Goal: Information Seeking & Learning: Learn about a topic

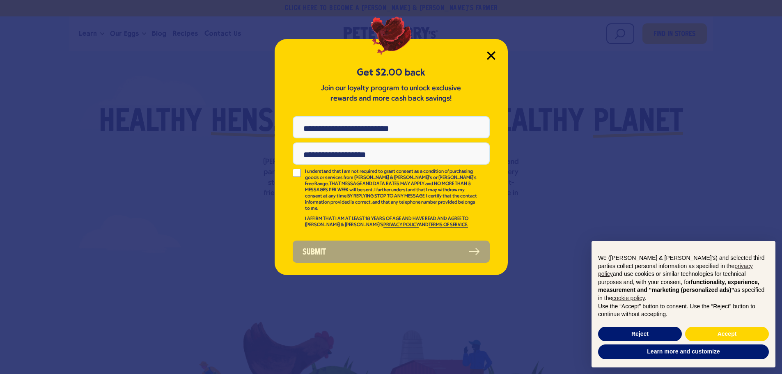
click at [490, 58] on icon "Close Modal" at bounding box center [491, 55] width 9 height 9
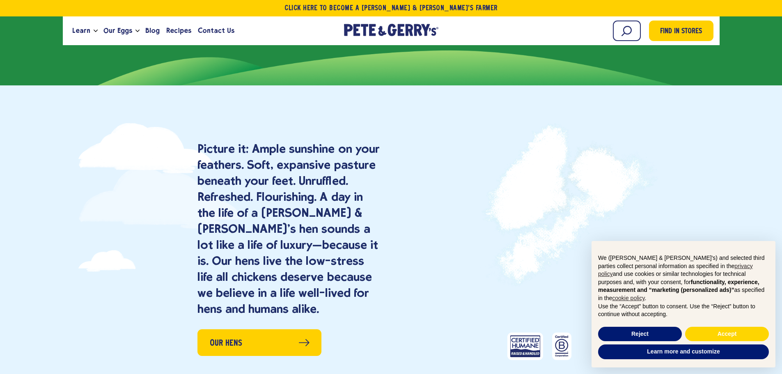
scroll to position [493, 0]
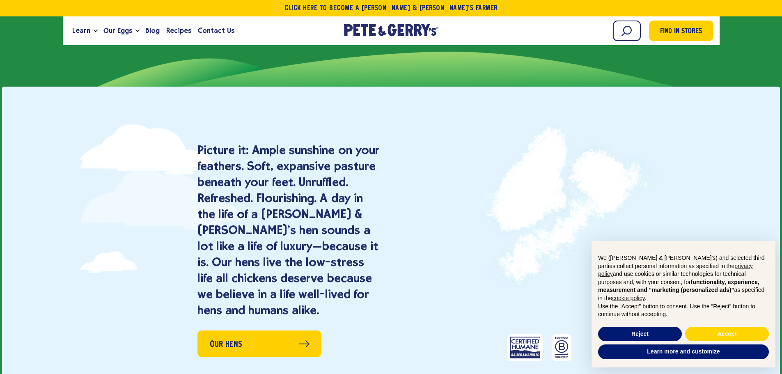
drag, startPoint x: 503, startPoint y: 182, endPoint x: 687, endPoint y: 177, distance: 184.1
click at [616, 187] on div "Our Hens" at bounding box center [540, 250] width 152 height 244
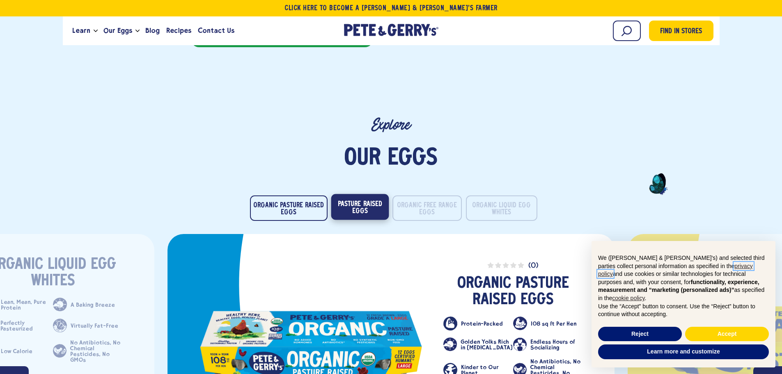
scroll to position [1232, 0]
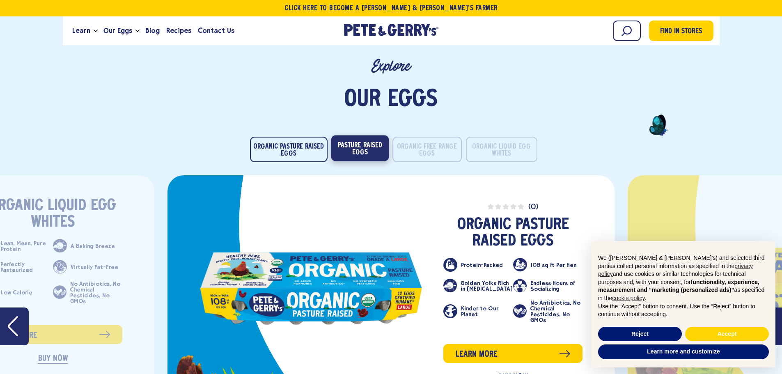
click at [340, 149] on button "Pasture Raised Eggs" at bounding box center [360, 149] width 58 height 26
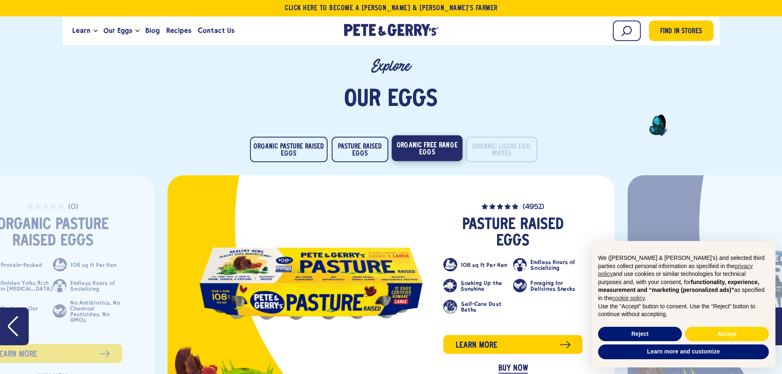
click at [422, 145] on button "Organic Free Range Eggs" at bounding box center [427, 149] width 71 height 26
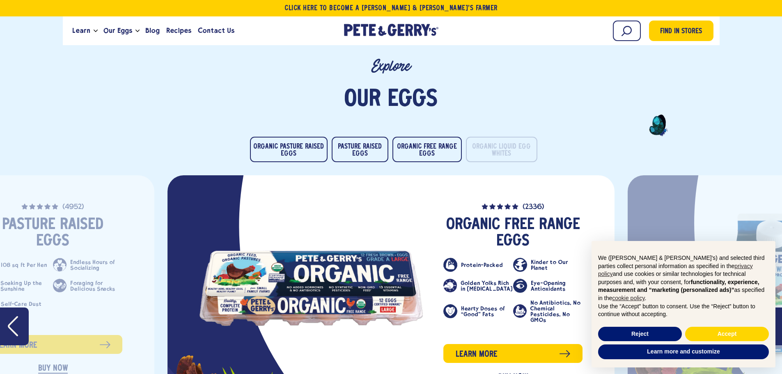
click at [465, 140] on li "Organic Liquid Egg Whites" at bounding box center [499, 149] width 71 height 25
click at [483, 144] on button "Organic Liquid Egg Whites" at bounding box center [501, 149] width 73 height 26
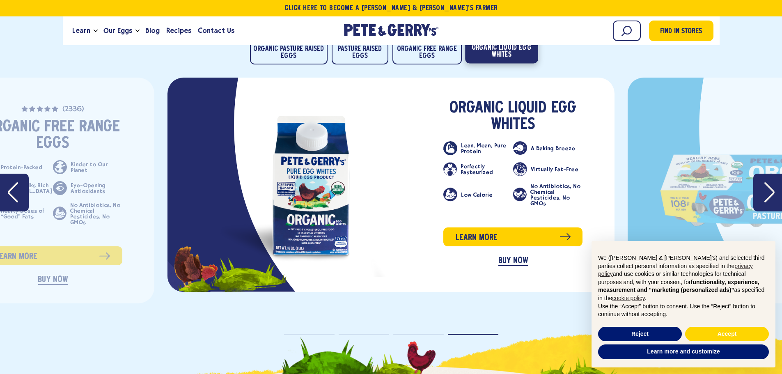
scroll to position [1191, 0]
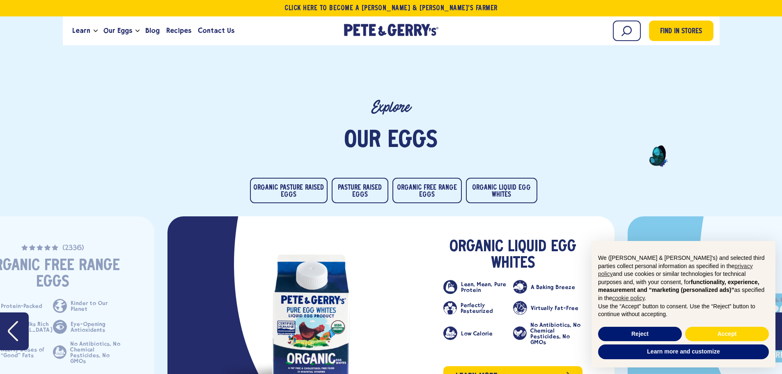
click at [388, 104] on h2 "Explore" at bounding box center [391, 108] width 652 height 18
click at [393, 131] on span "Eggs" at bounding box center [413, 141] width 50 height 25
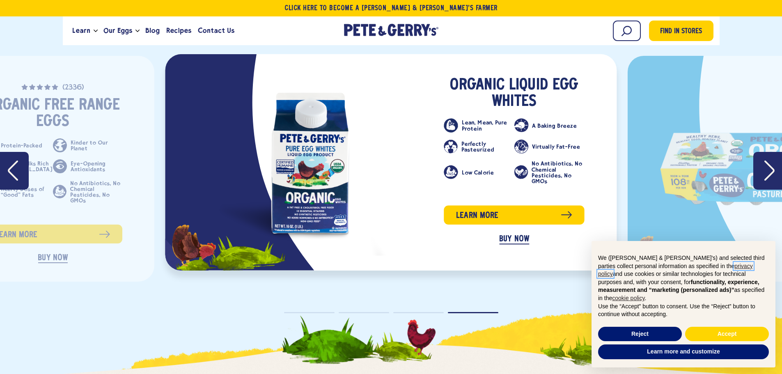
scroll to position [1355, 0]
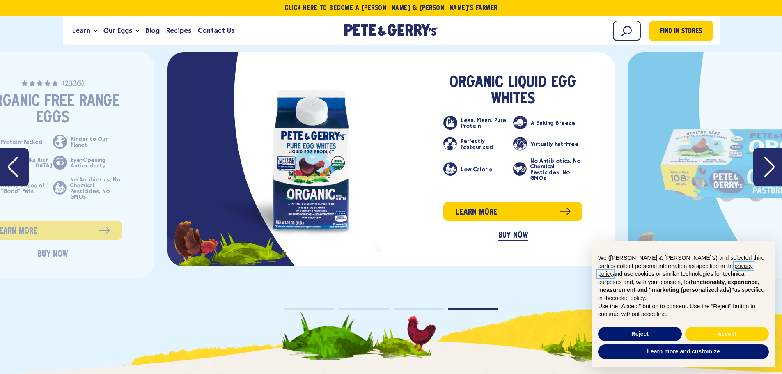
click at [772, 170] on icon "Next" at bounding box center [769, 167] width 10 height 20
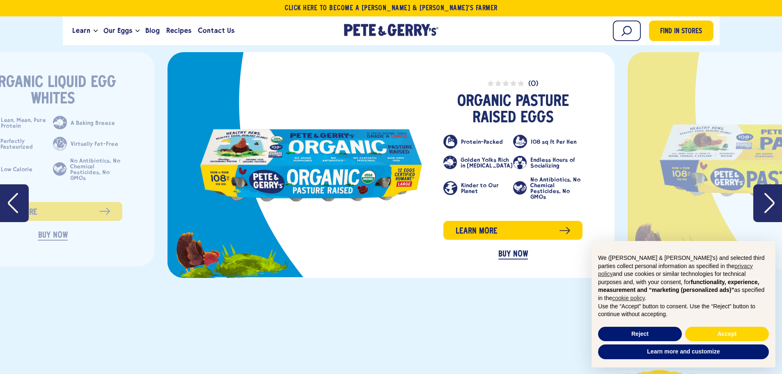
click at [772, 170] on link "slide 2 of 4" at bounding box center [771, 160] width 223 height 73
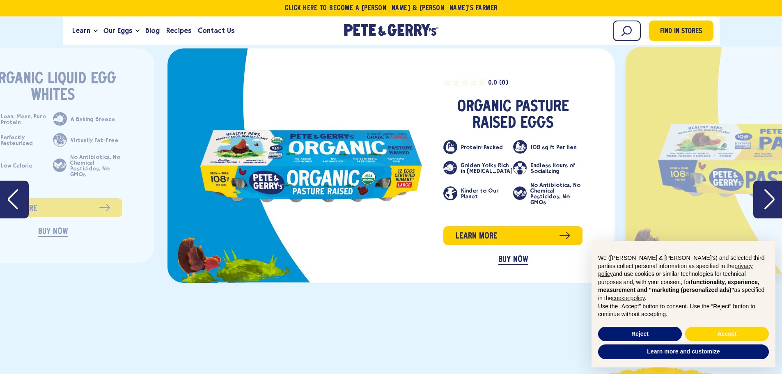
scroll to position [1355, 0]
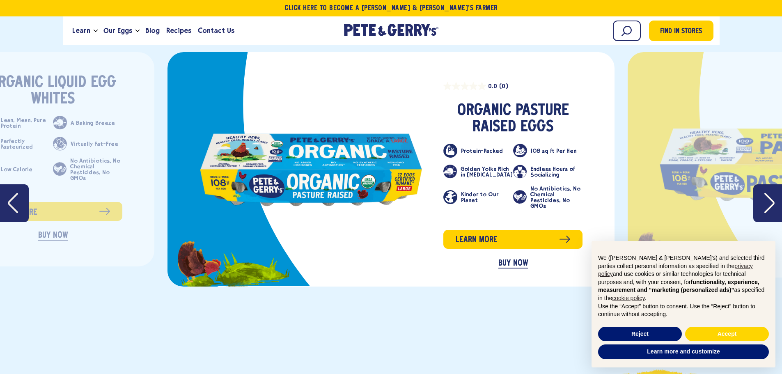
click at [771, 201] on icon "Next" at bounding box center [770, 203] width 10 height 21
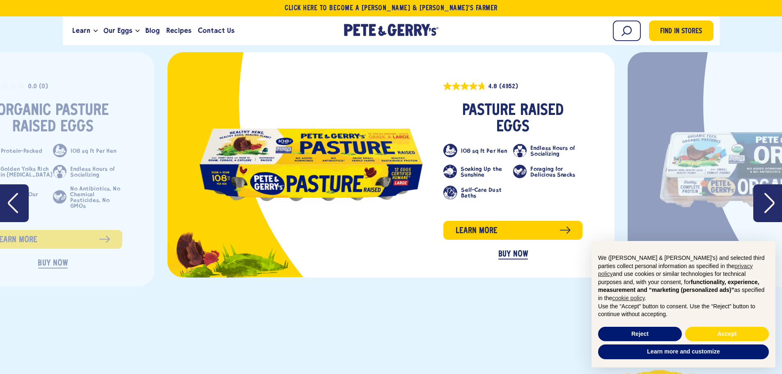
click at [771, 201] on icon "Next" at bounding box center [770, 203] width 10 height 21
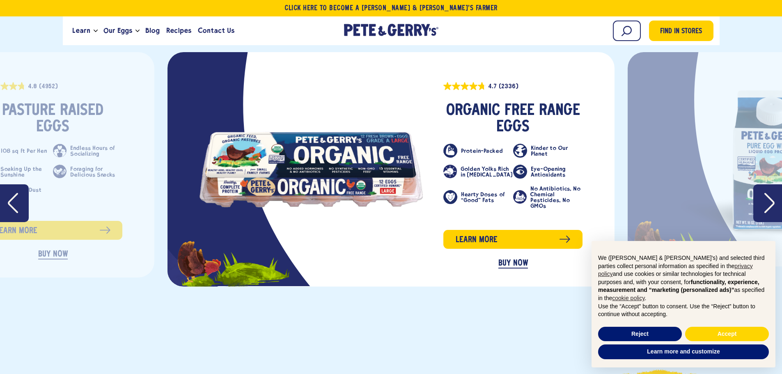
click at [771, 201] on icon "Next" at bounding box center [770, 203] width 10 height 21
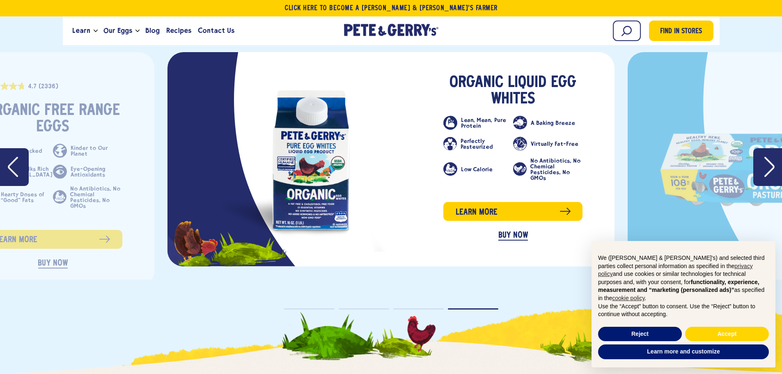
scroll to position [1397, 0]
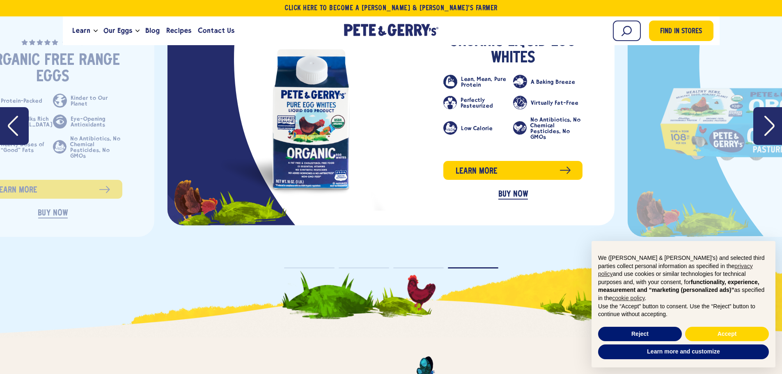
click at [767, 129] on icon "Next" at bounding box center [770, 125] width 10 height 21
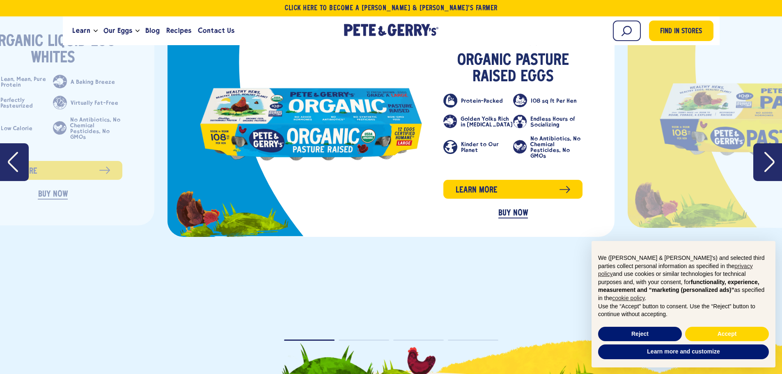
click at [767, 129] on link "slide 2 of 4" at bounding box center [771, 119] width 223 height 73
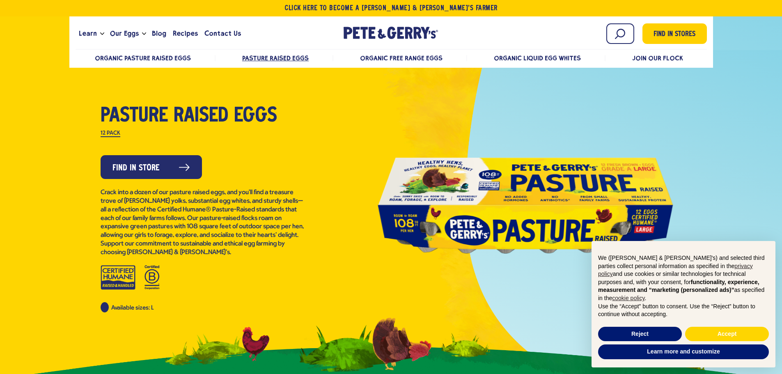
click at [774, 158] on div at bounding box center [391, 197] width 782 height 396
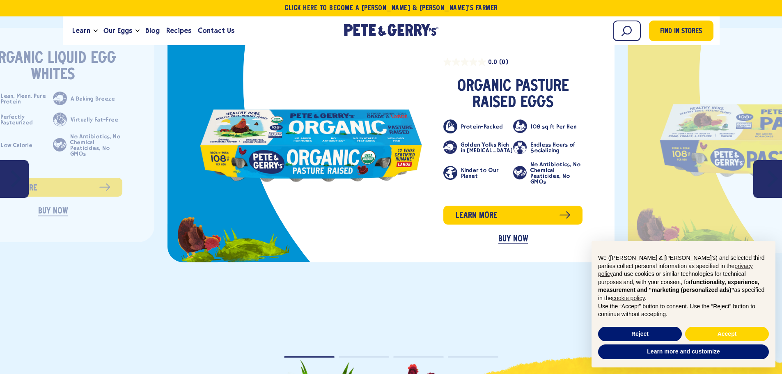
scroll to position [1397, 0]
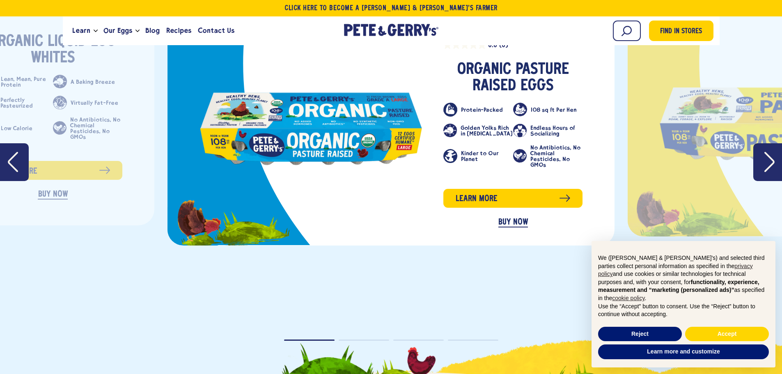
click at [777, 152] on button "Next" at bounding box center [768, 162] width 29 height 38
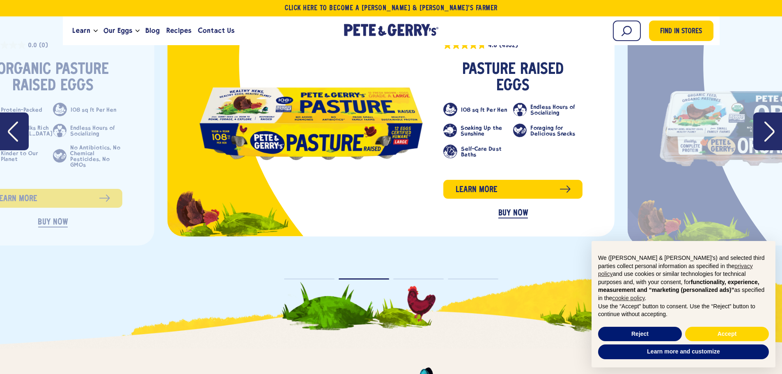
click at [777, 152] on link "slide 3 of 4" at bounding box center [771, 128] width 223 height 76
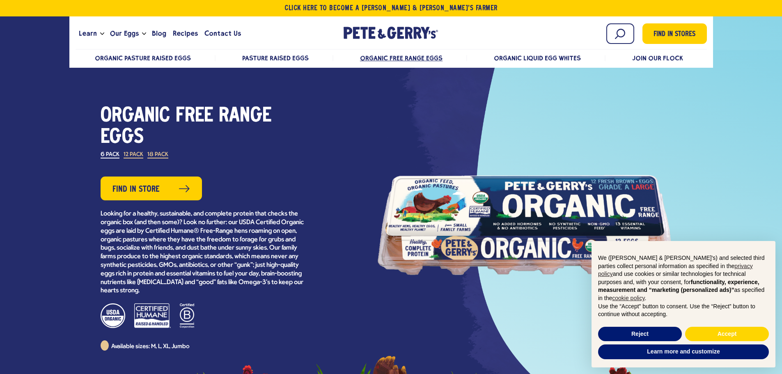
click at [763, 128] on div at bounding box center [391, 216] width 782 height 434
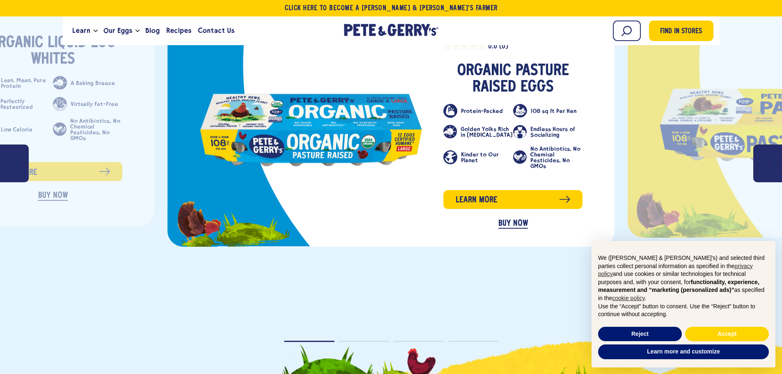
scroll to position [1397, 0]
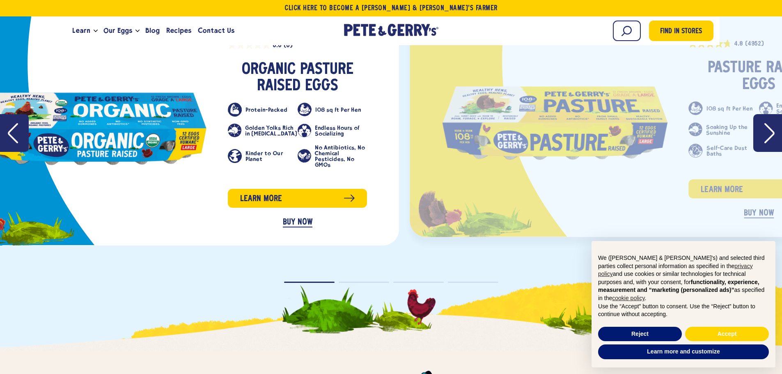
click at [442, 137] on link "slide 2 of 4" at bounding box center [555, 124] width 226 height 74
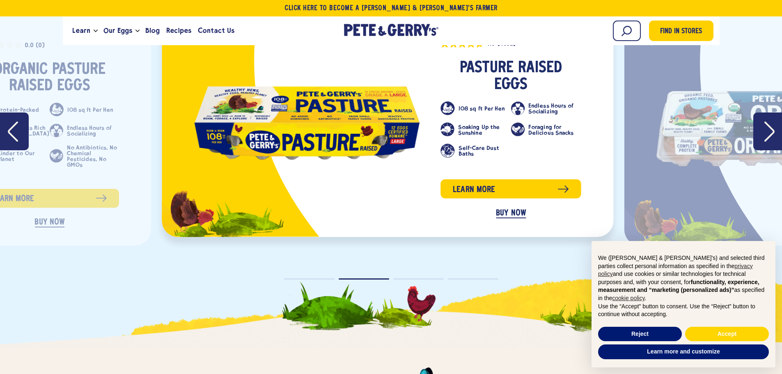
click at [441, 130] on ul "108 sq ft Per Hen Endless Hours of Socializing Soaking Up the Sunshine Foraging…" at bounding box center [511, 133] width 140 height 64
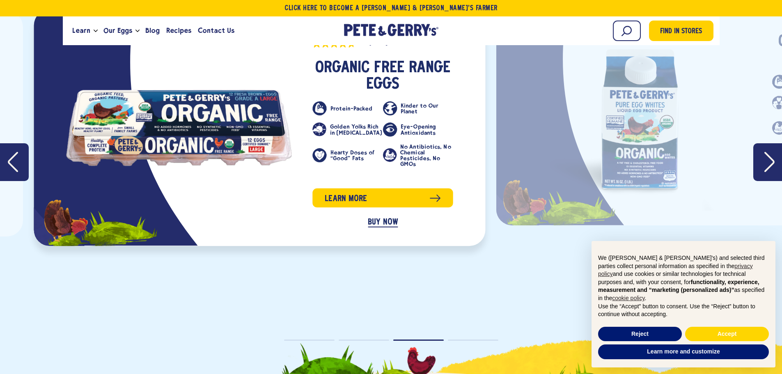
click at [313, 127] on ul "Protein-Packed Kinder to Our Planet Golden Yolks Rich in Choline Eye-Opening An…" at bounding box center [383, 137] width 140 height 73
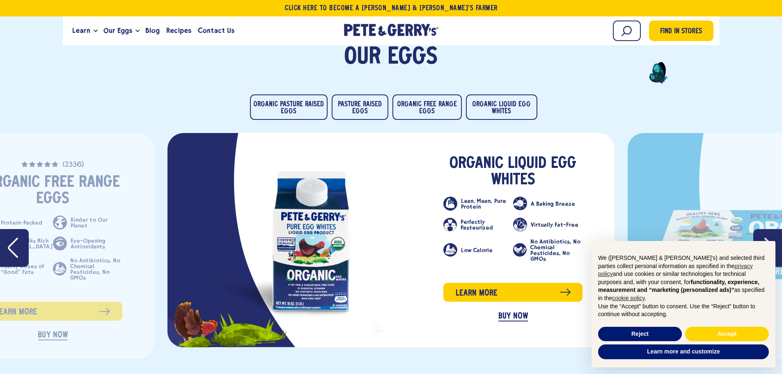
scroll to position [1273, 0]
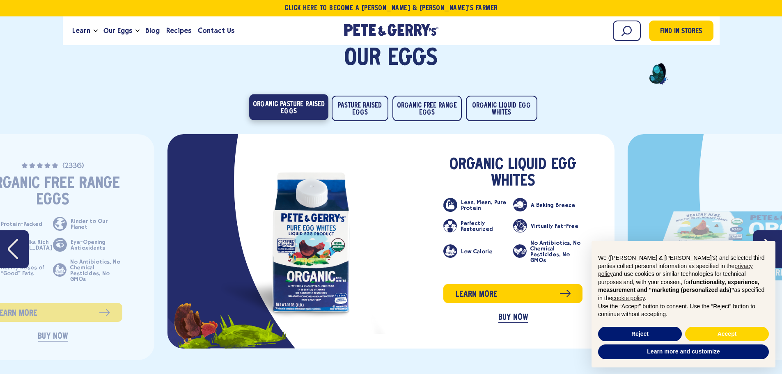
click at [288, 114] on button "Organic Pasture Raised Eggs" at bounding box center [288, 107] width 79 height 26
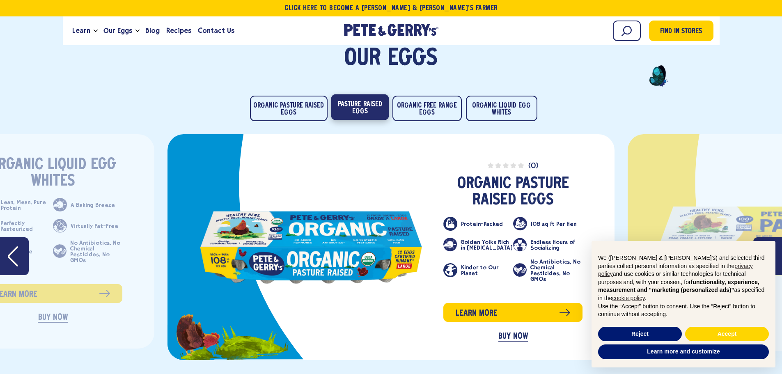
click at [369, 109] on button "Pasture Raised Eggs" at bounding box center [360, 107] width 58 height 26
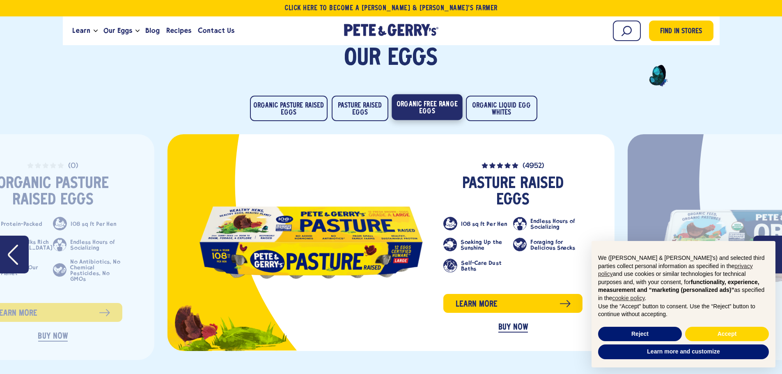
drag, startPoint x: 415, startPoint y: 108, endPoint x: 420, endPoint y: 108, distance: 4.5
click at [416, 108] on button "Organic Free Range Eggs" at bounding box center [427, 107] width 71 height 26
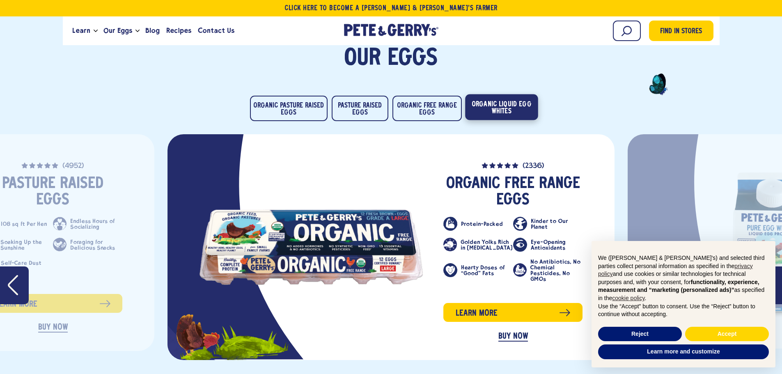
click at [491, 106] on button "Organic Liquid Egg Whites" at bounding box center [501, 107] width 73 height 26
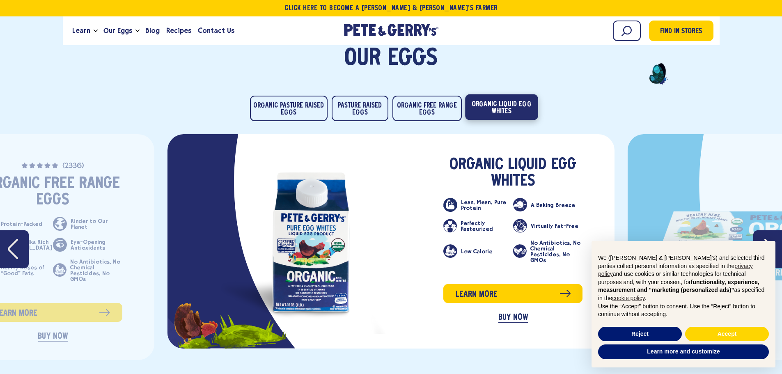
click at [766, 239] on icon "Next" at bounding box center [770, 249] width 10 height 21
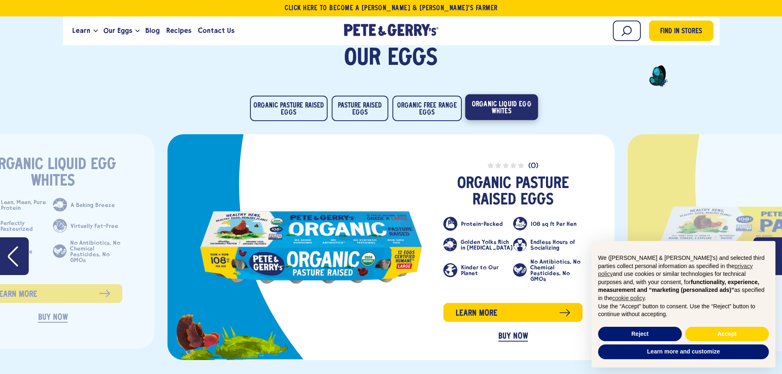
click at [766, 239] on button "Next" at bounding box center [768, 256] width 29 height 38
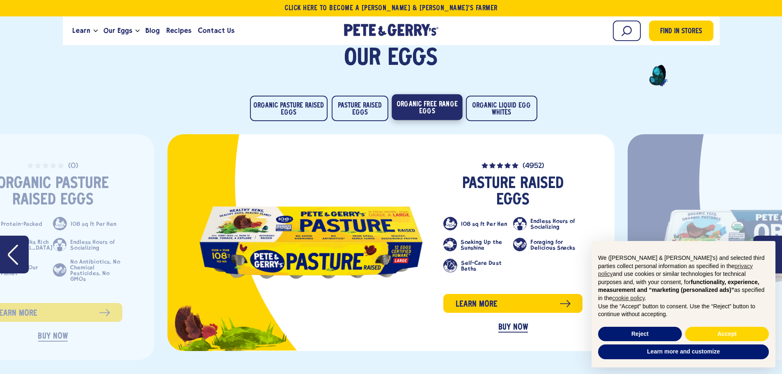
click at [398, 108] on button "Organic Free Range Eggs" at bounding box center [427, 107] width 71 height 26
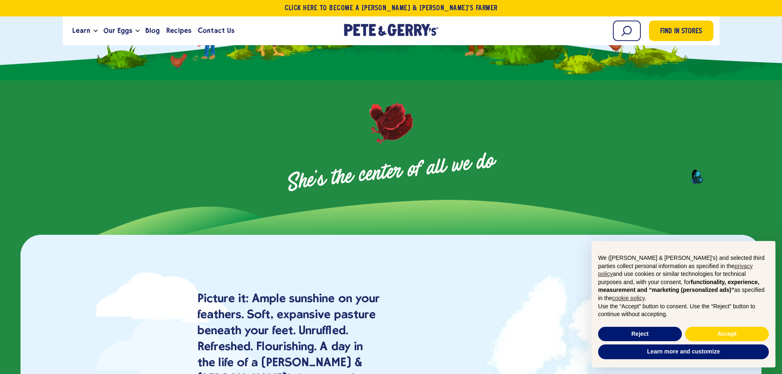
scroll to position [370, 0]
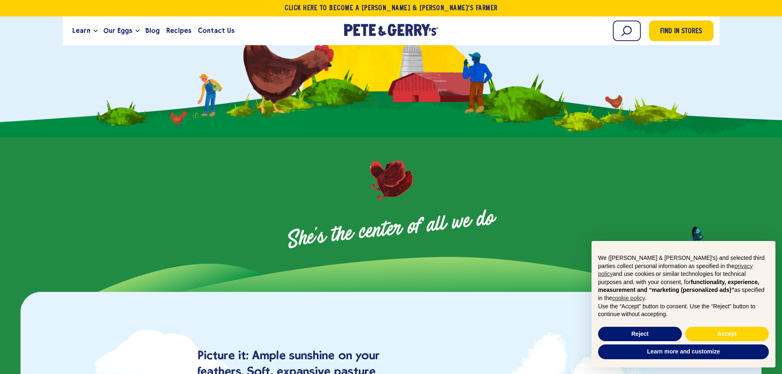
drag, startPoint x: 392, startPoint y: 176, endPoint x: 422, endPoint y: 198, distance: 37.3
click at [419, 196] on div "She's the center of all we do" at bounding box center [391, 200] width 782 height 81
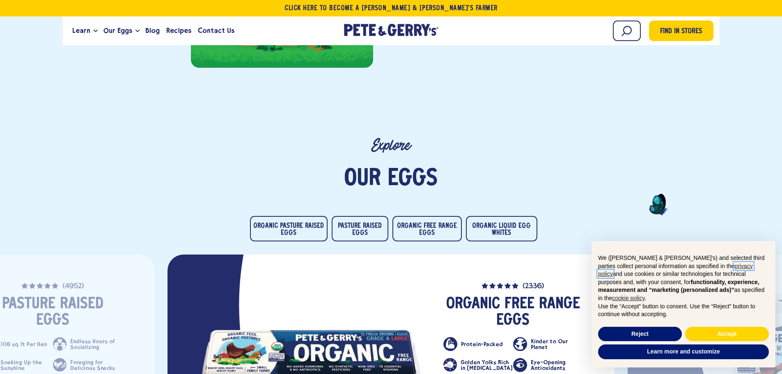
scroll to position [1150, 0]
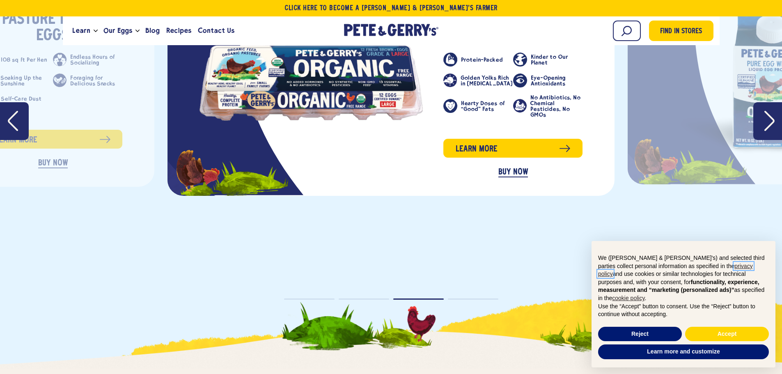
click at [777, 118] on button "Next" at bounding box center [768, 121] width 29 height 38
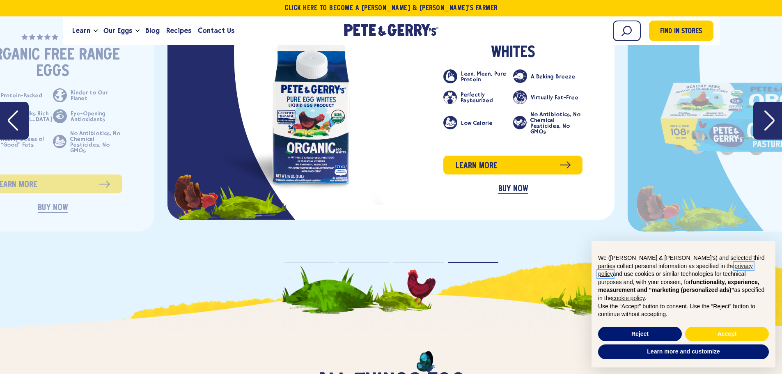
click at [777, 118] on button "Next" at bounding box center [768, 121] width 29 height 38
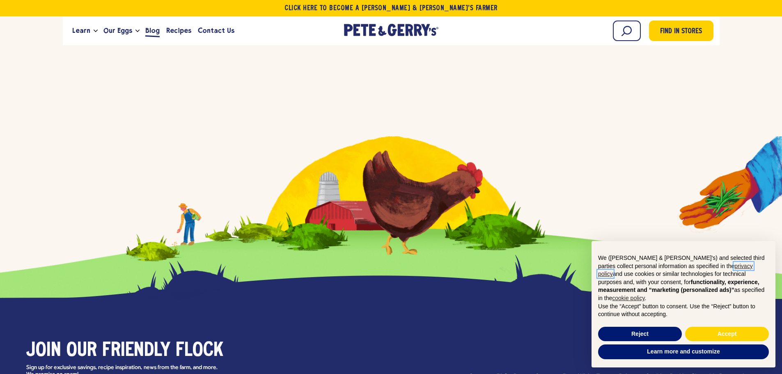
scroll to position [3195, 0]
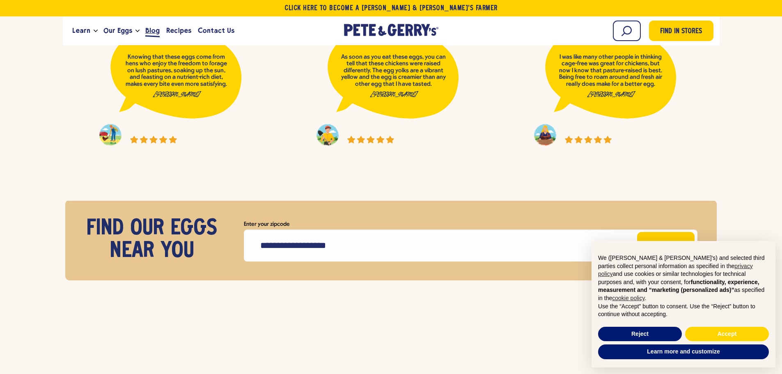
click at [149, 31] on span "Blog" at bounding box center [152, 30] width 14 height 10
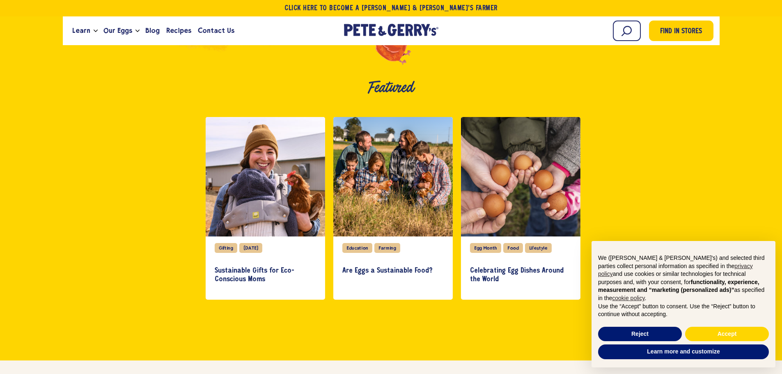
scroll to position [288, 0]
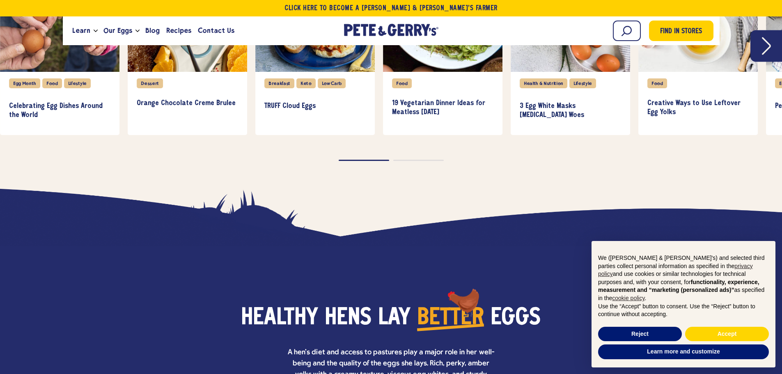
scroll to position [2045, 0]
